Goal: Find specific page/section: Find specific page/section

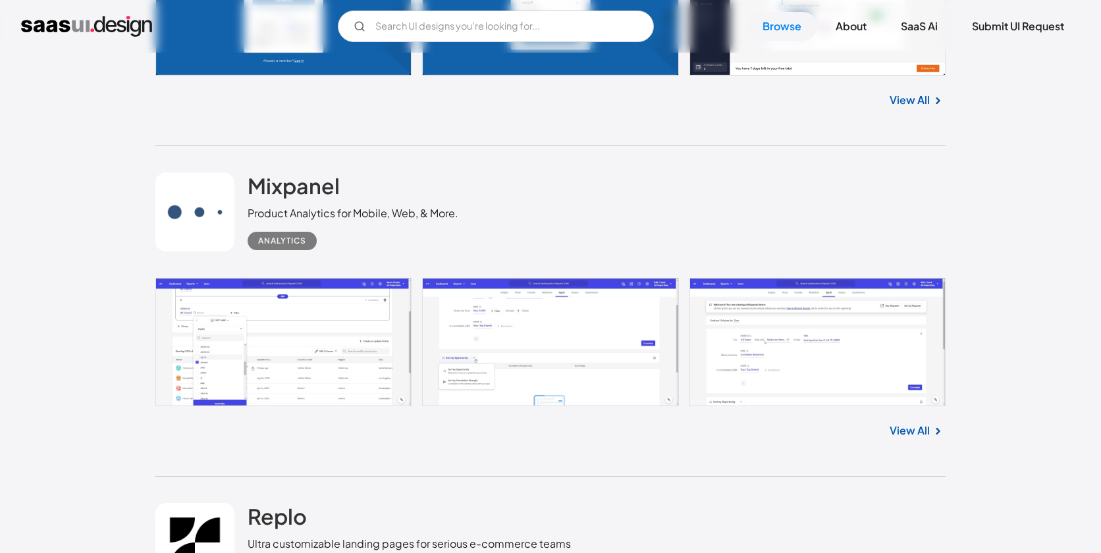
scroll to position [3416, 0]
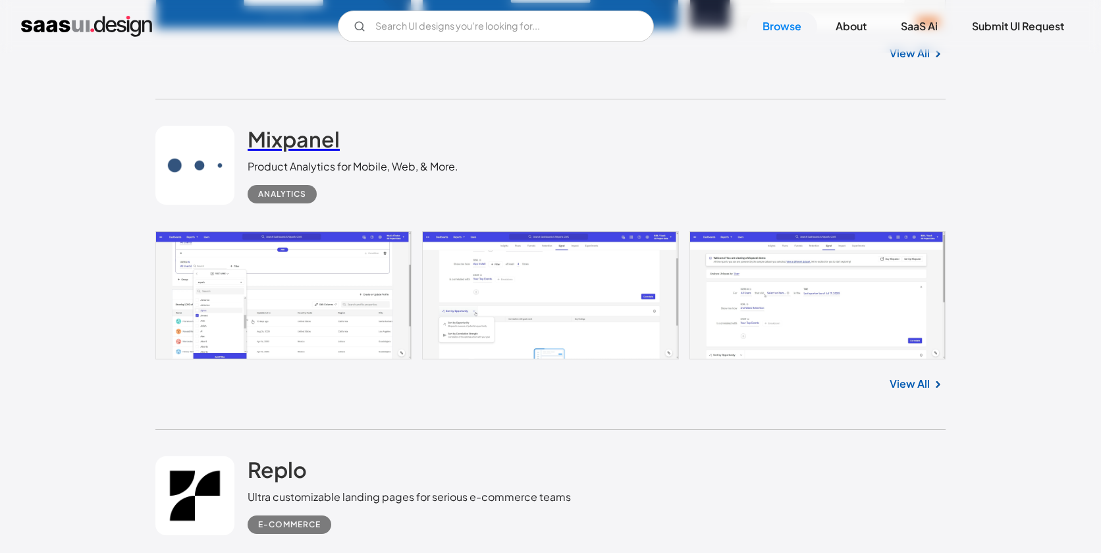
click at [281, 147] on h2 "Mixpanel" at bounding box center [294, 139] width 92 height 26
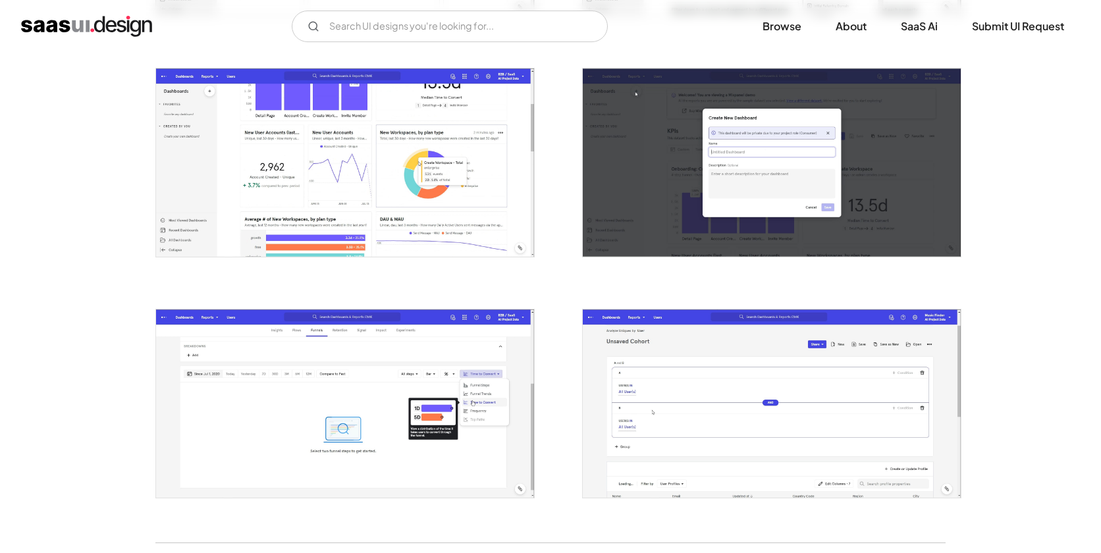
scroll to position [2558, 0]
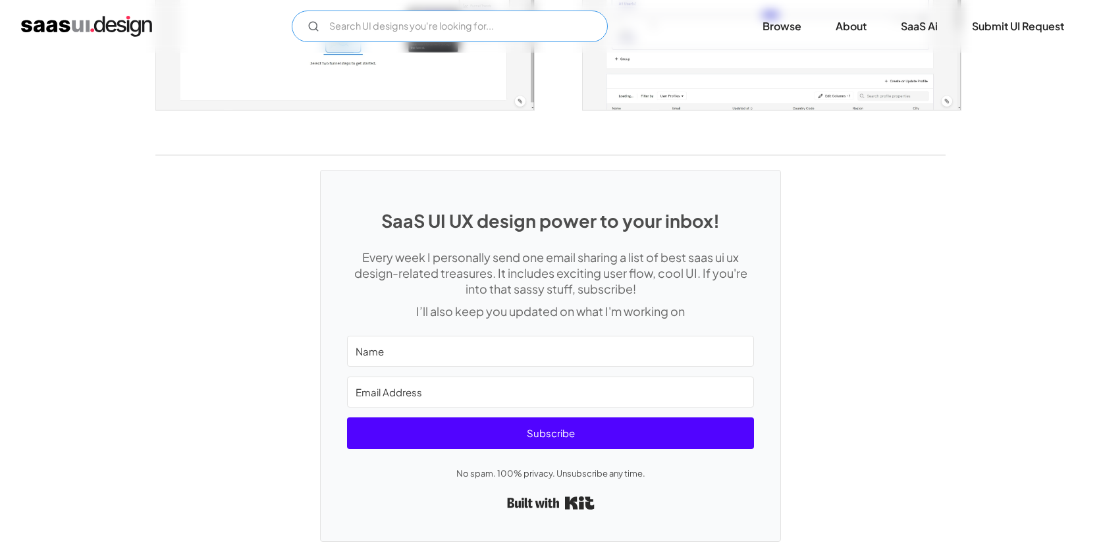
click at [437, 27] on input "Email Form" at bounding box center [450, 27] width 316 height 32
type input "settings"
